Goal: Book appointment/travel/reservation

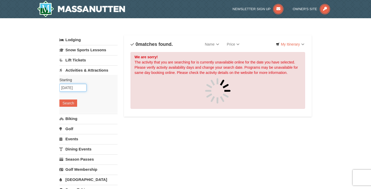
click at [73, 88] on input "10/10/2025" at bounding box center [72, 88] width 27 height 8
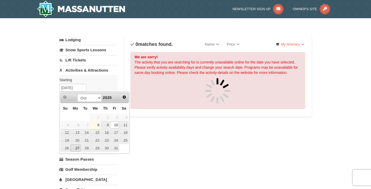
click at [76, 148] on link "27" at bounding box center [75, 148] width 10 height 7
type input "[DATE]"
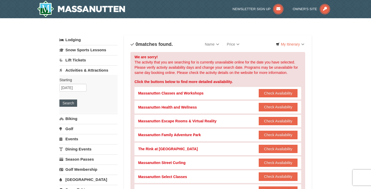
click at [70, 100] on button "Search" at bounding box center [68, 103] width 18 height 7
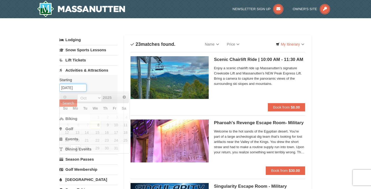
click at [82, 87] on input "[DATE]" at bounding box center [72, 88] width 27 height 8
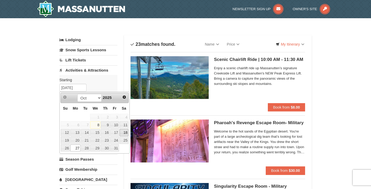
click at [124, 132] on link "18" at bounding box center [124, 132] width 9 height 7
type input "[DATE]"
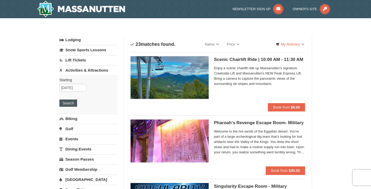
click at [66, 104] on button "Search" at bounding box center [68, 103] width 18 height 7
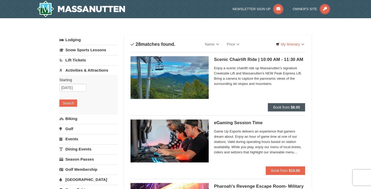
click at [278, 109] on span "Book from" at bounding box center [281, 107] width 17 height 4
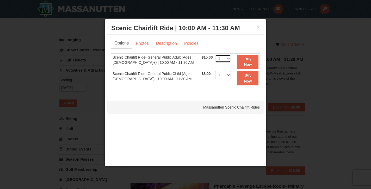
select select "2"
click at [253, 60] on button "Buy Now" at bounding box center [247, 62] width 21 height 14
